Goal: Transaction & Acquisition: Purchase product/service

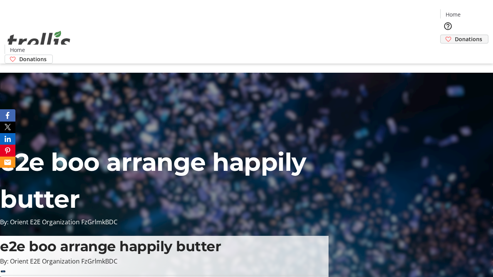
click at [455, 35] on span "Donations" at bounding box center [468, 39] width 27 height 8
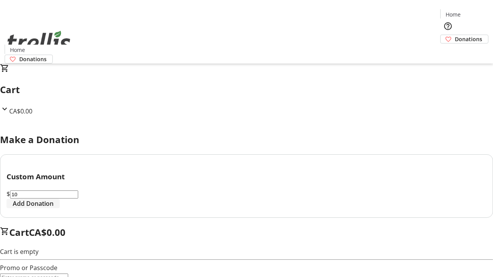
click at [54, 208] on span "Add Donation" at bounding box center [33, 203] width 41 height 9
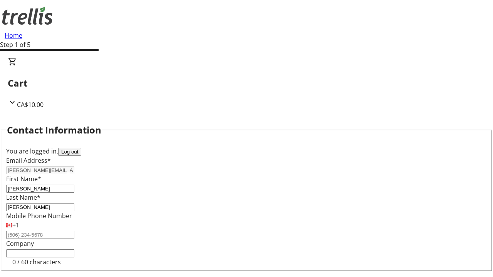
select select "CA"
type input "[STREET_ADDRESS][PERSON_NAME]"
type input "Kelowna"
select select "BC"
type input "Kelowna"
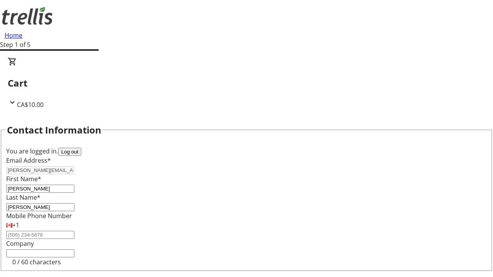
type input "V1Y 0C2"
